Goal: Find specific page/section: Find specific page/section

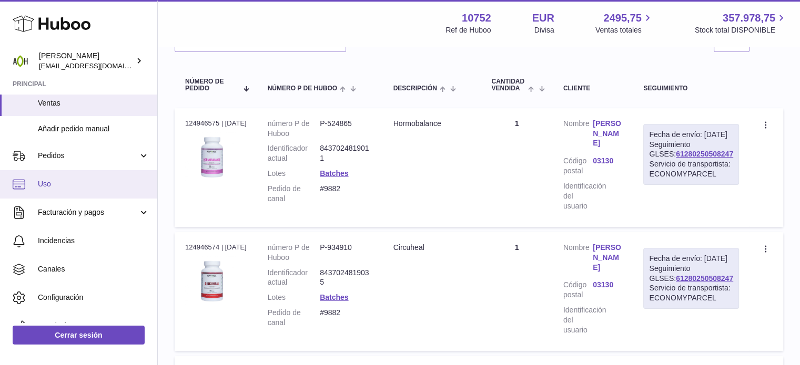
scroll to position [123, 0]
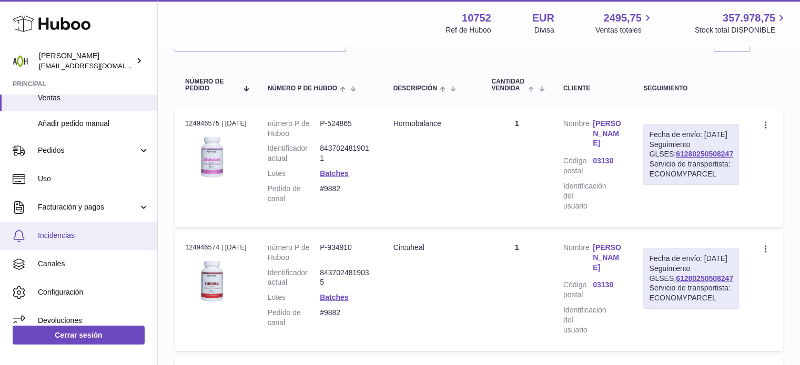
click at [70, 239] on span "Incidencias" at bounding box center [93, 236] width 111 height 10
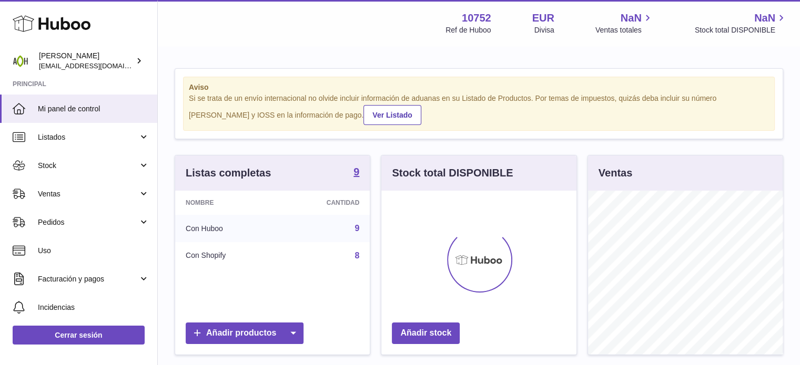
scroll to position [164, 195]
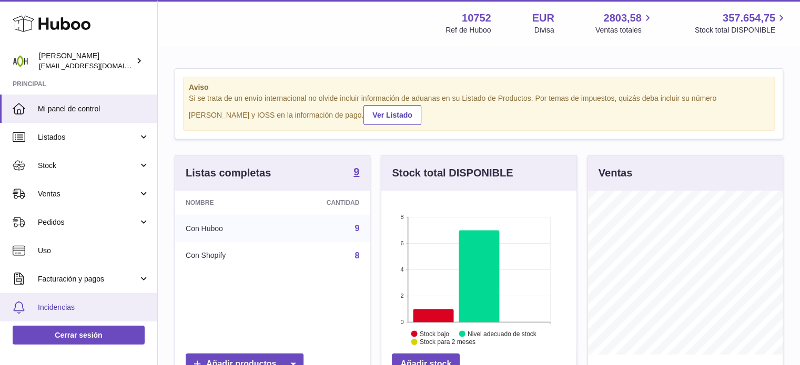
click at [79, 306] on span "Incidencias" at bounding box center [93, 308] width 111 height 10
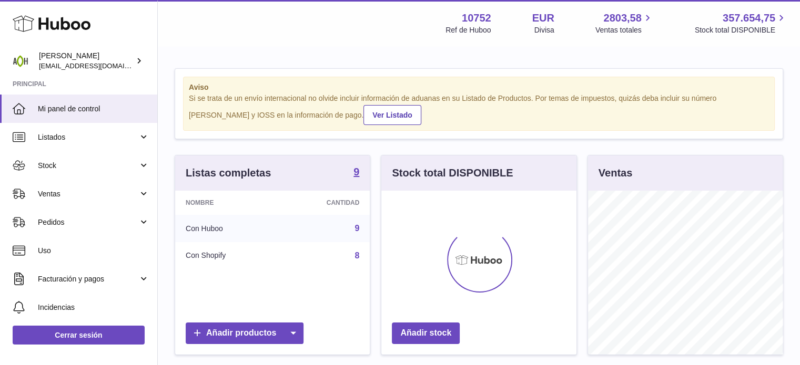
scroll to position [164, 195]
